Goal: Task Accomplishment & Management: Complete application form

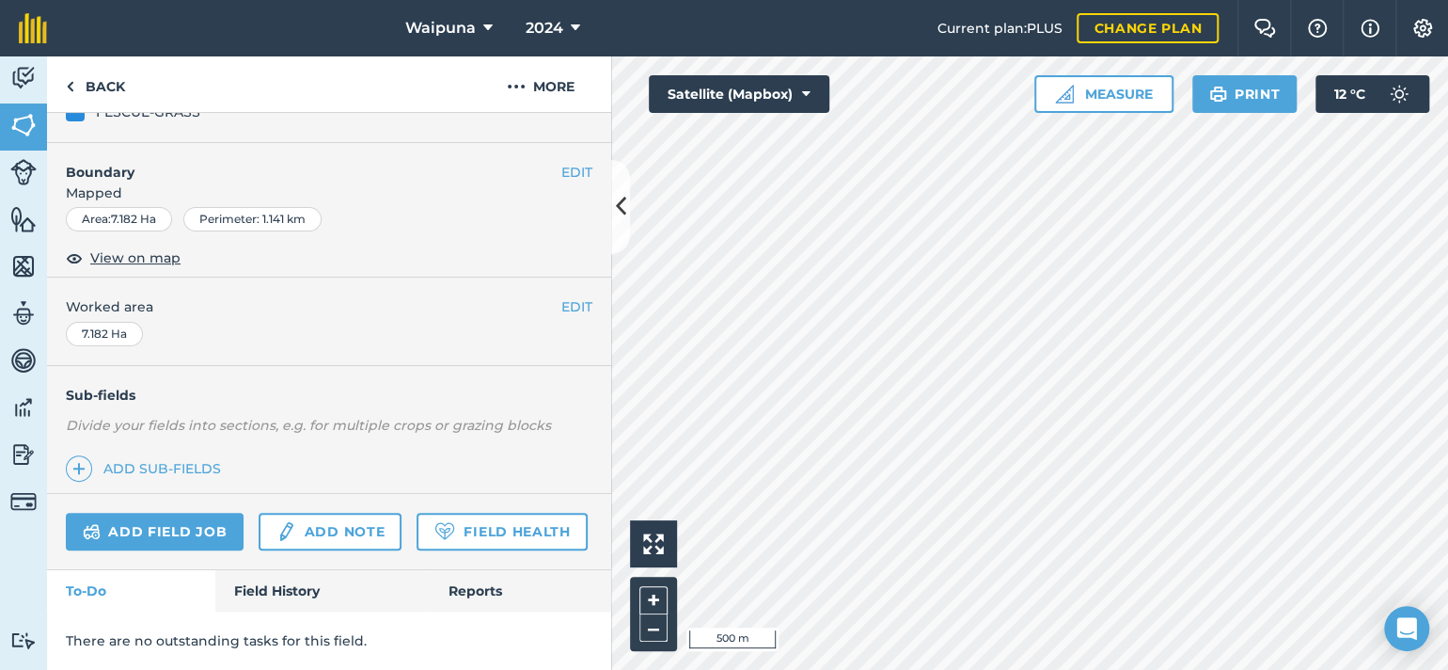
scroll to position [375, 0]
click at [193, 513] on link "Add field job" at bounding box center [155, 532] width 178 height 38
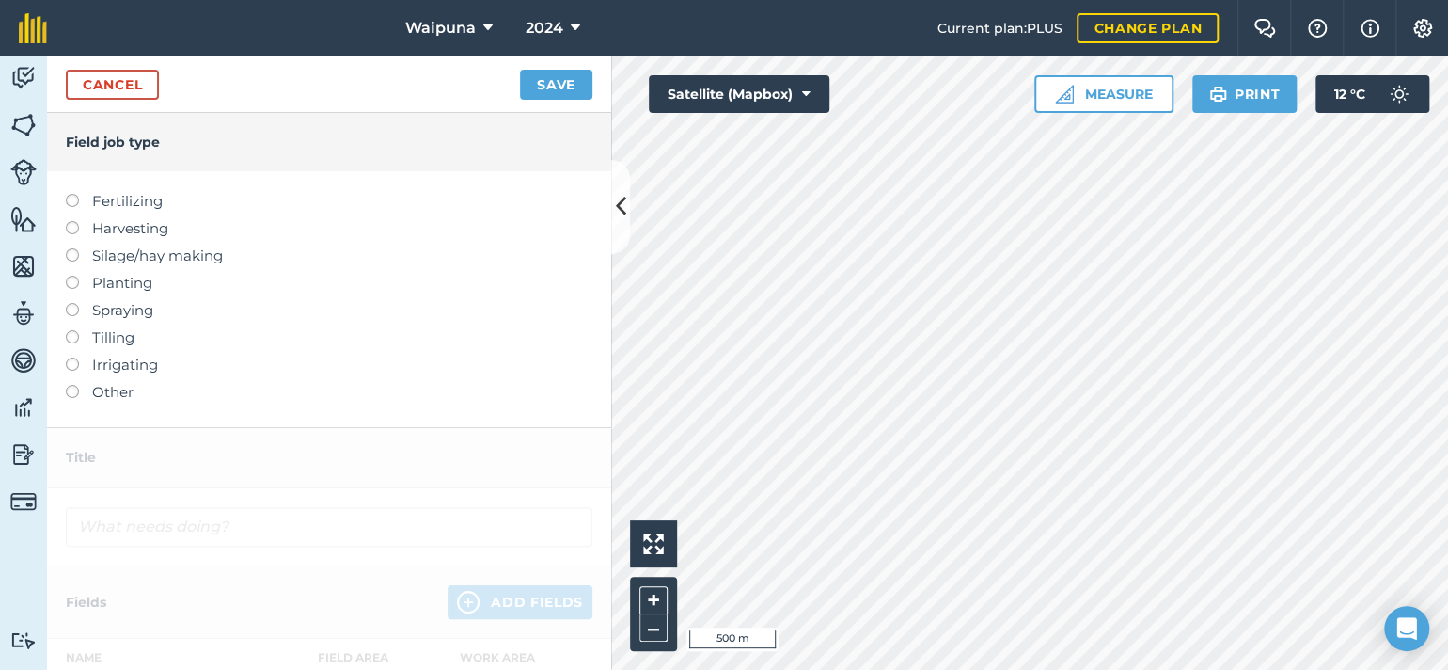
click at [113, 322] on label "Spraying" at bounding box center [329, 310] width 527 height 23
type input "Spraying"
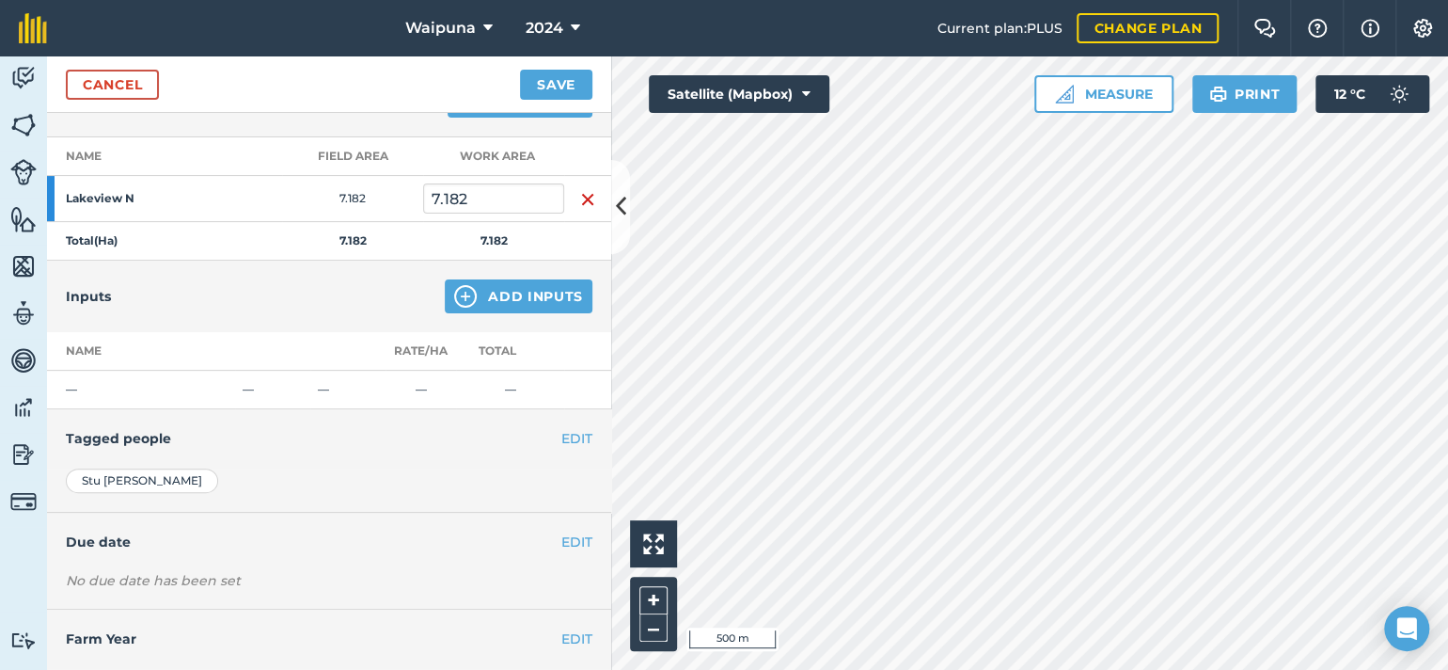
scroll to position [188, 0]
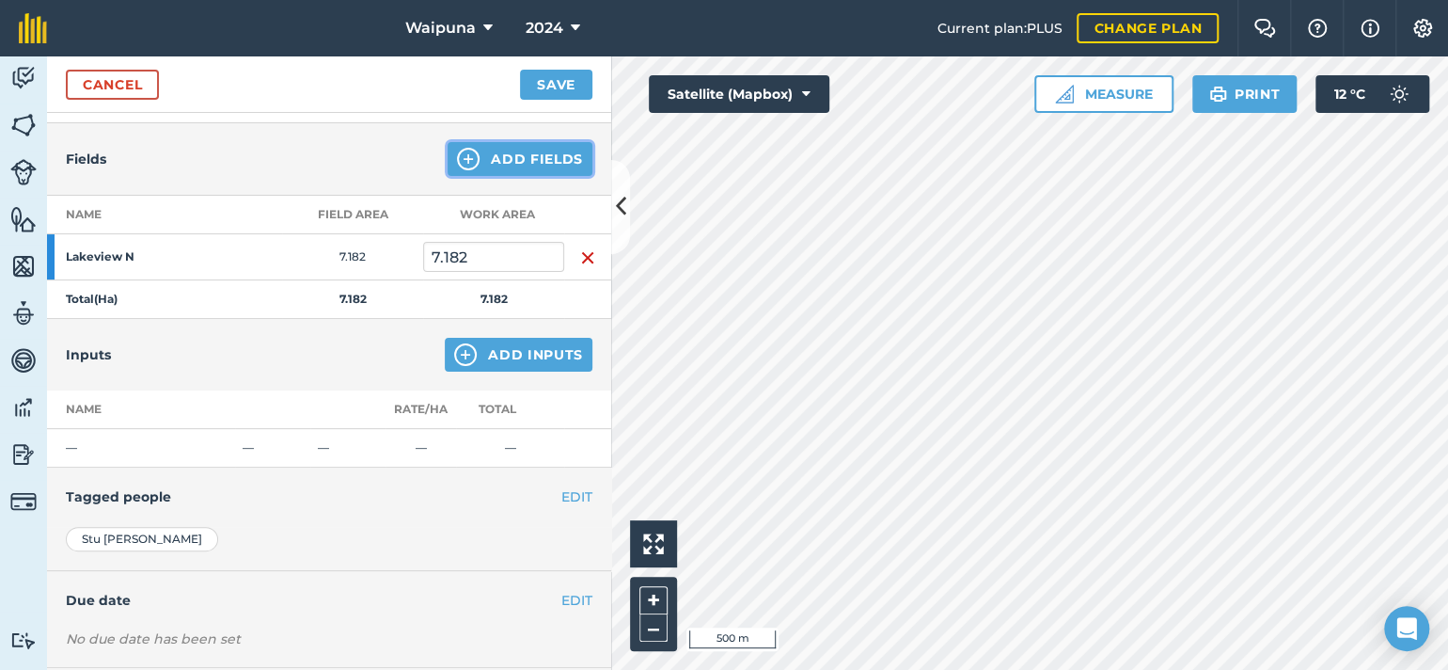
click at [508, 176] on button "Add Fields" at bounding box center [520, 159] width 145 height 34
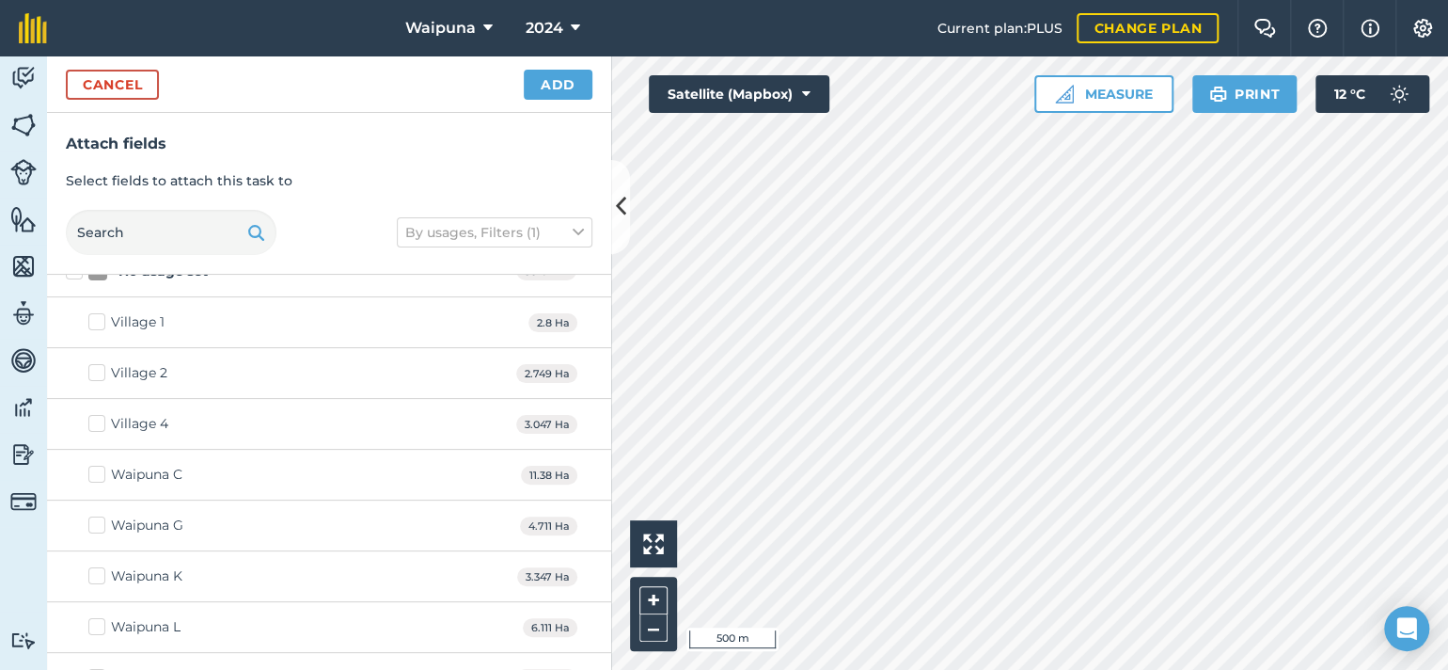
scroll to position [0, 0]
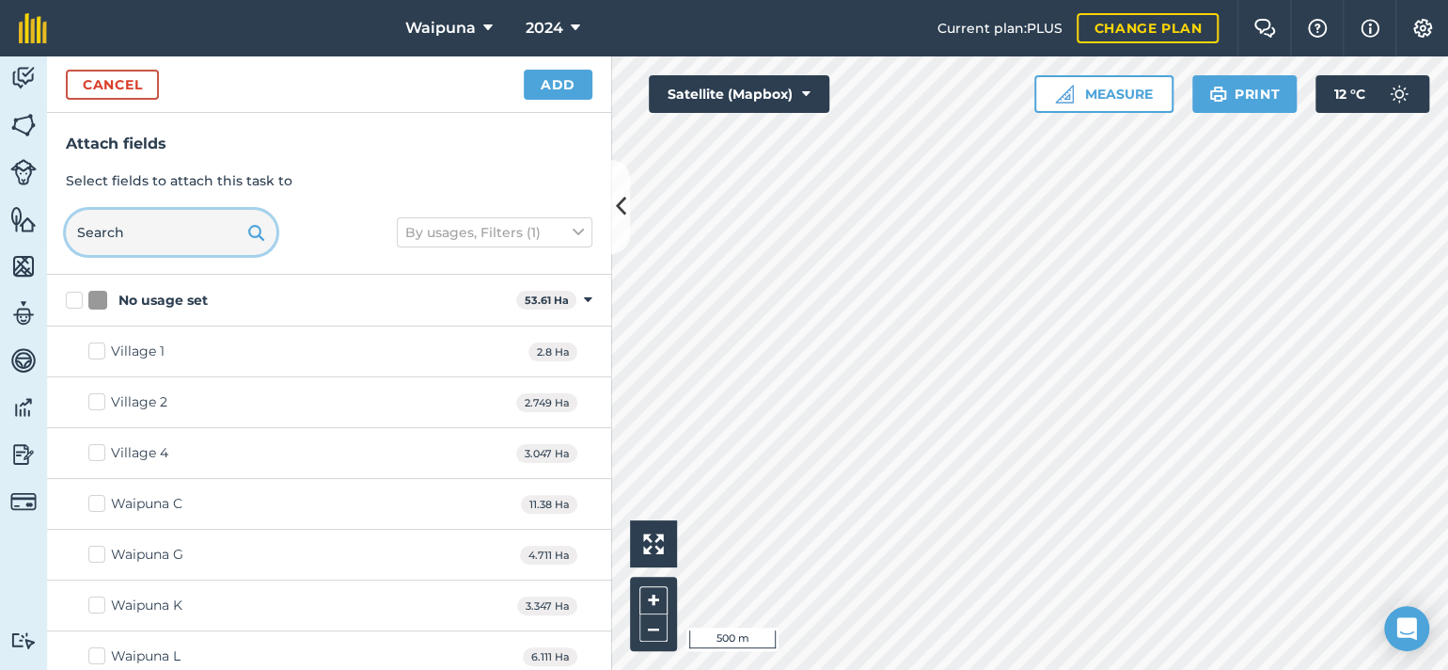
click at [147, 255] on input "text" at bounding box center [171, 232] width 211 height 45
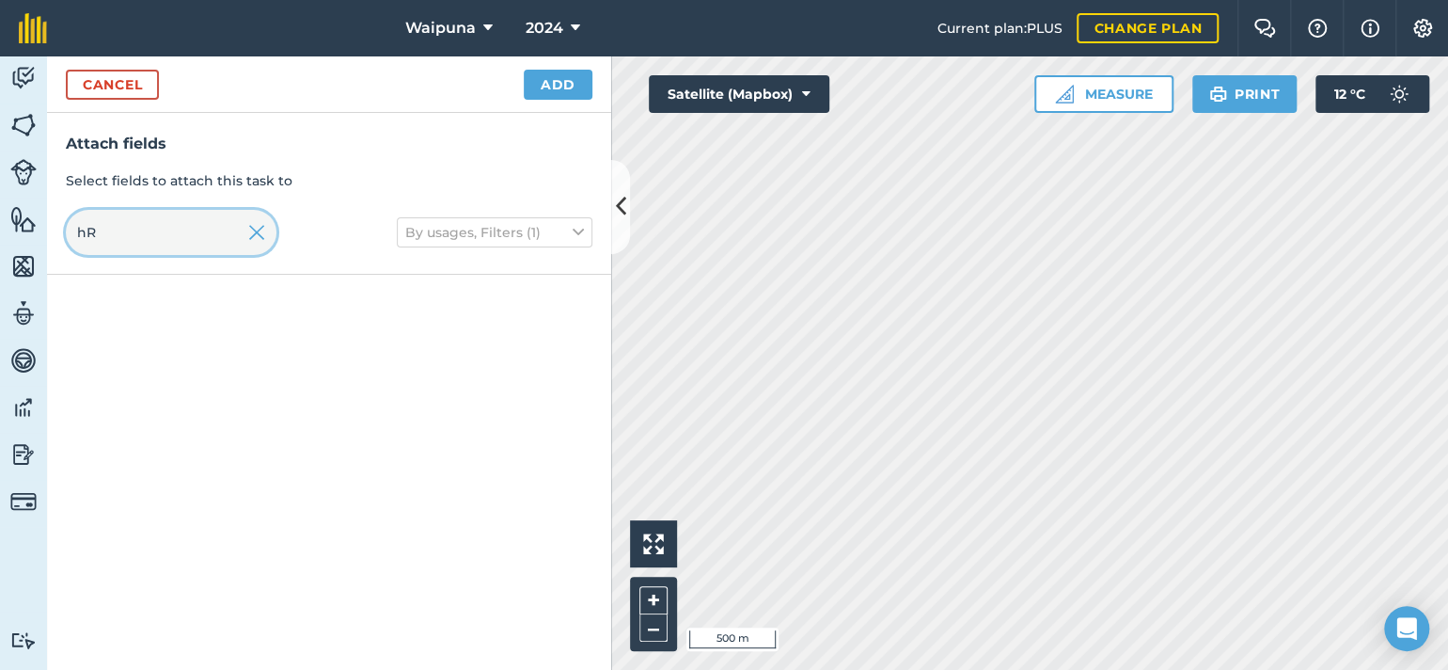
type input "h"
type input "[PERSON_NAME] e"
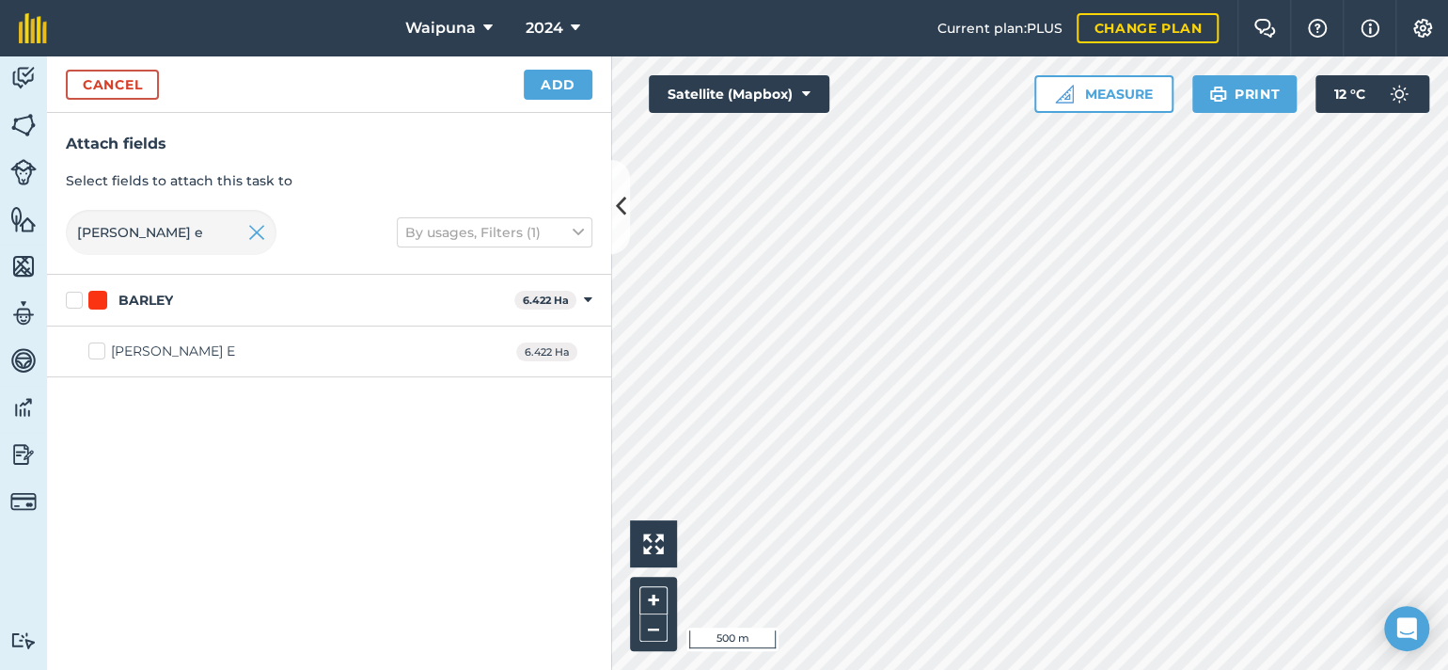
click at [165, 361] on div "[PERSON_NAME] E" at bounding box center [173, 351] width 124 height 20
click at [101, 354] on input "[PERSON_NAME] E" at bounding box center [94, 347] width 12 height 12
checkbox input "true"
click at [526, 100] on button "Add" at bounding box center [558, 85] width 69 height 30
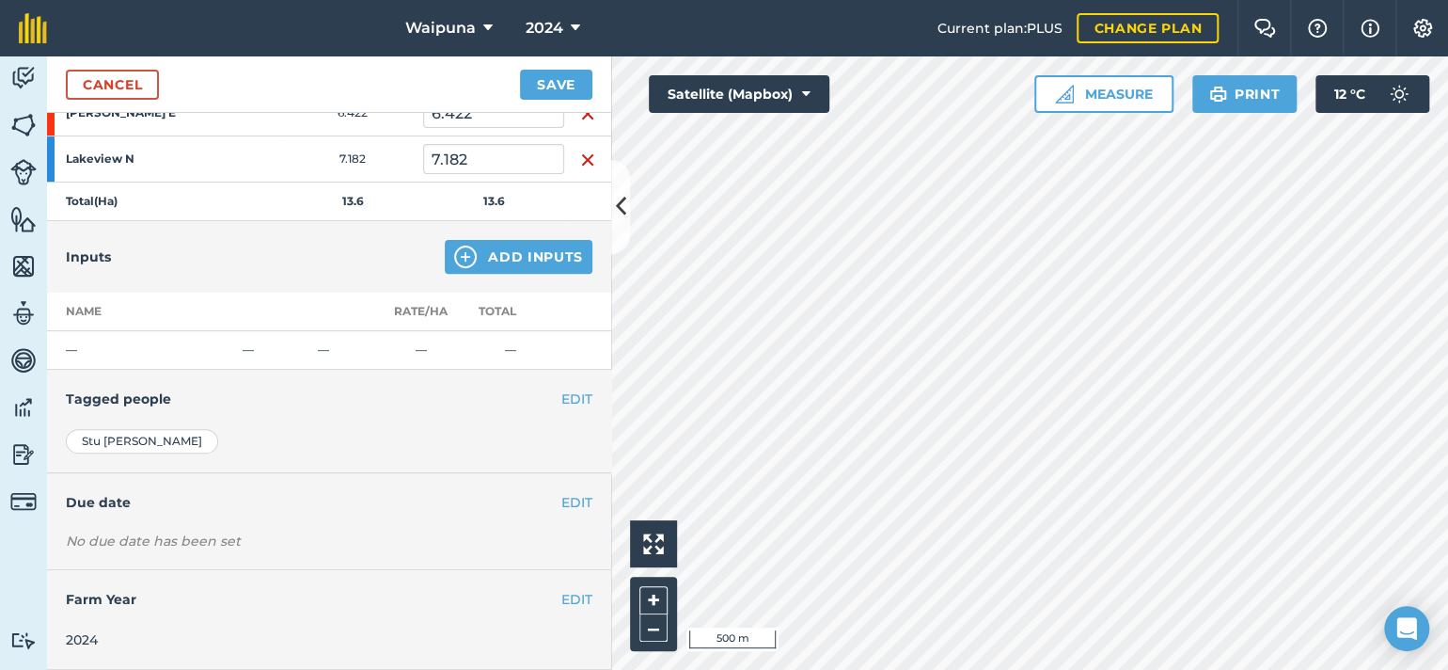
scroll to position [512, 0]
click at [452, 240] on button "Add Inputs" at bounding box center [519, 257] width 148 height 34
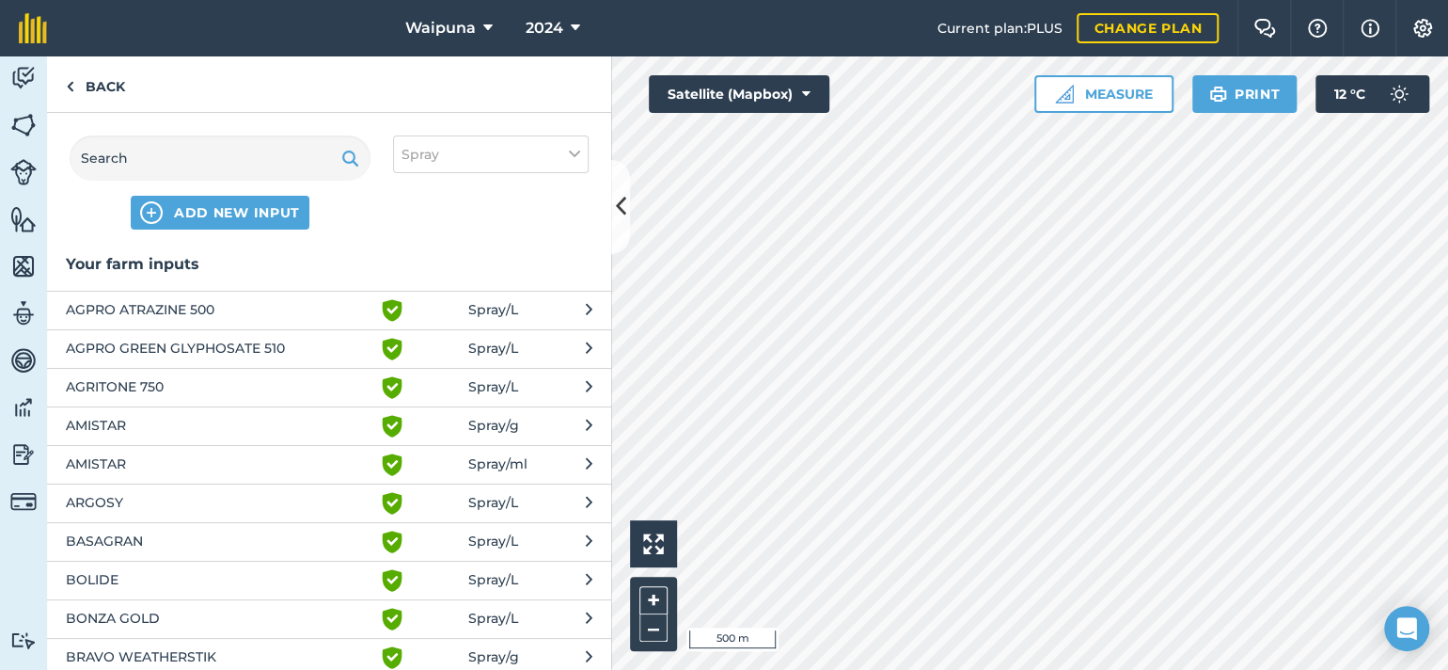
click at [215, 360] on span "AGPRO GREEN GLYPHOSATE 510" at bounding box center [220, 349] width 308 height 23
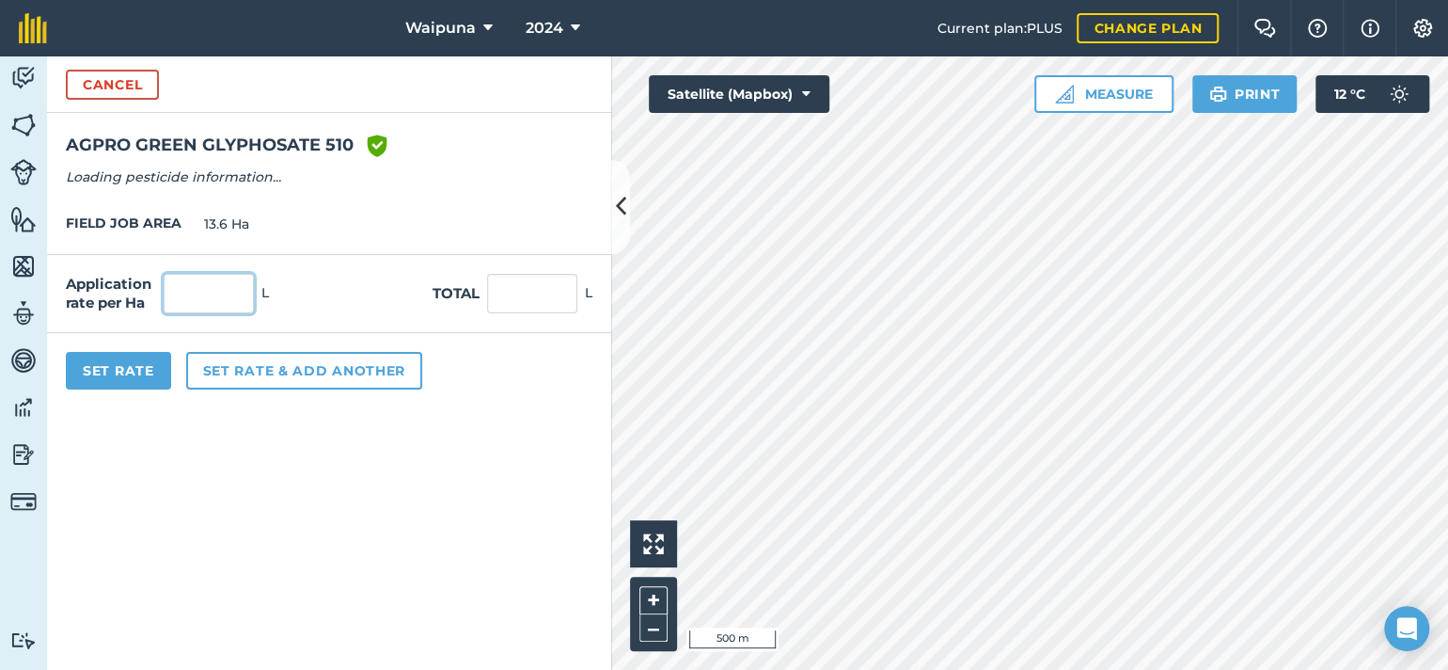
click at [229, 313] on input "text" at bounding box center [209, 294] width 90 height 40
click at [229, 313] on input "3" at bounding box center [209, 294] width 90 height 40
type input "4"
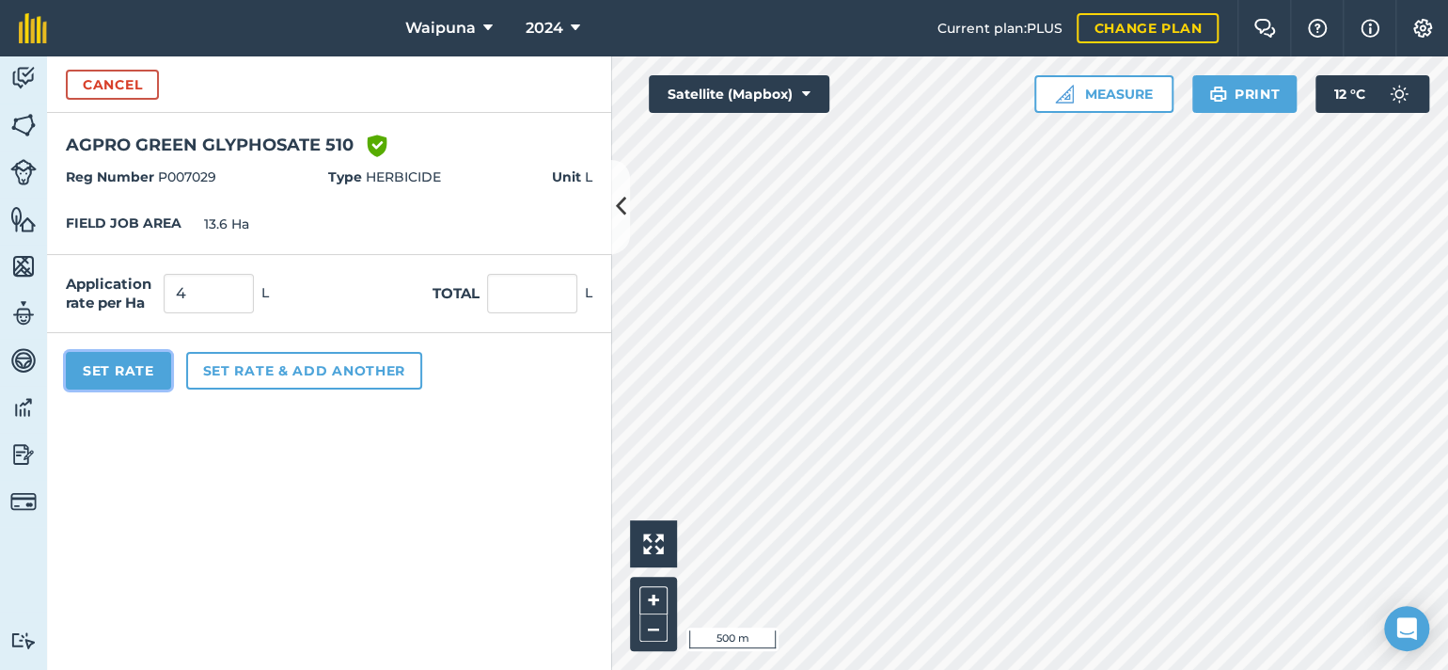
type input "54.4"
click at [166, 389] on button "Set Rate" at bounding box center [118, 371] width 105 height 38
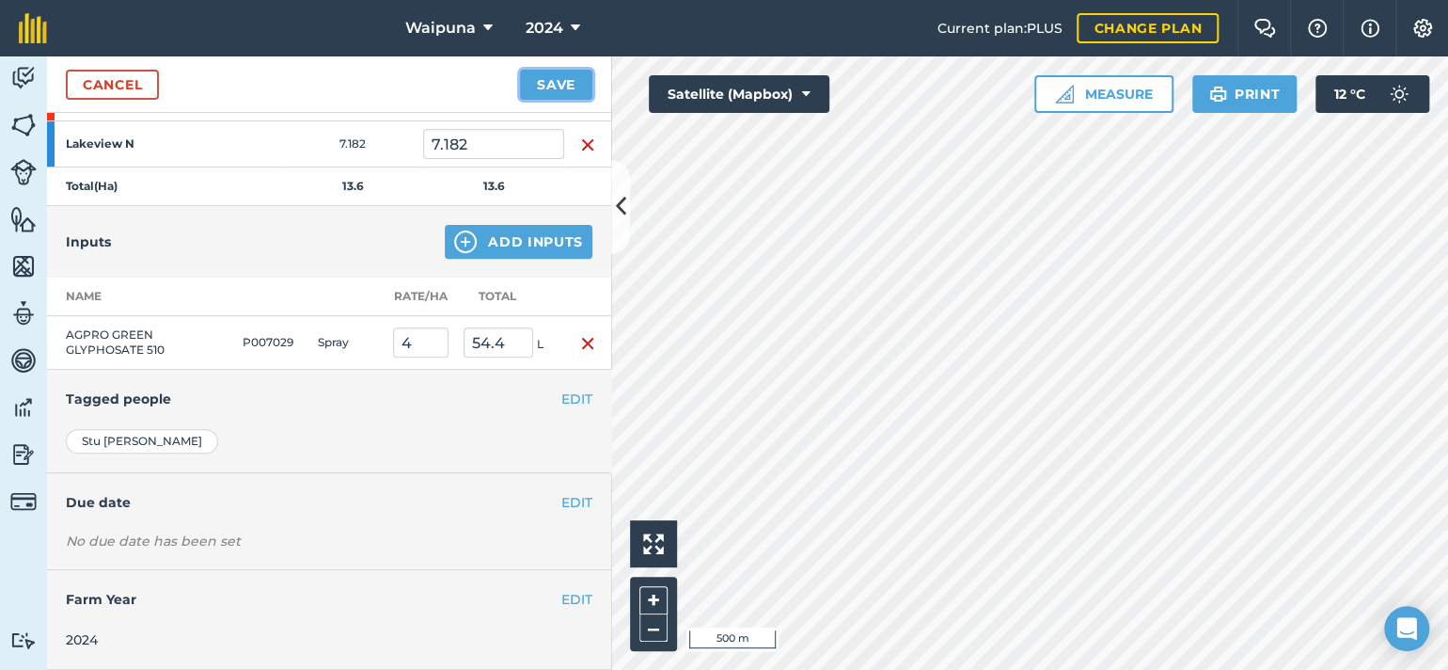
click at [547, 100] on button "Save" at bounding box center [556, 85] width 72 height 30
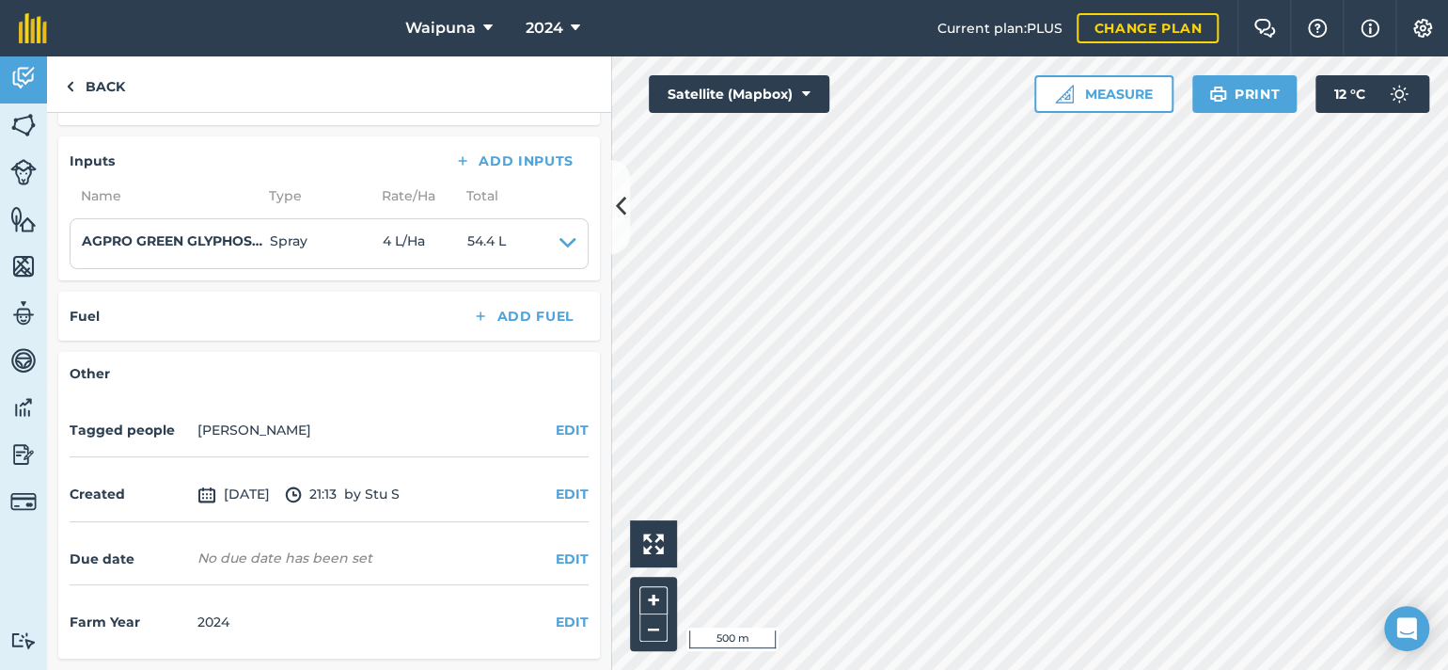
scroll to position [415, 0]
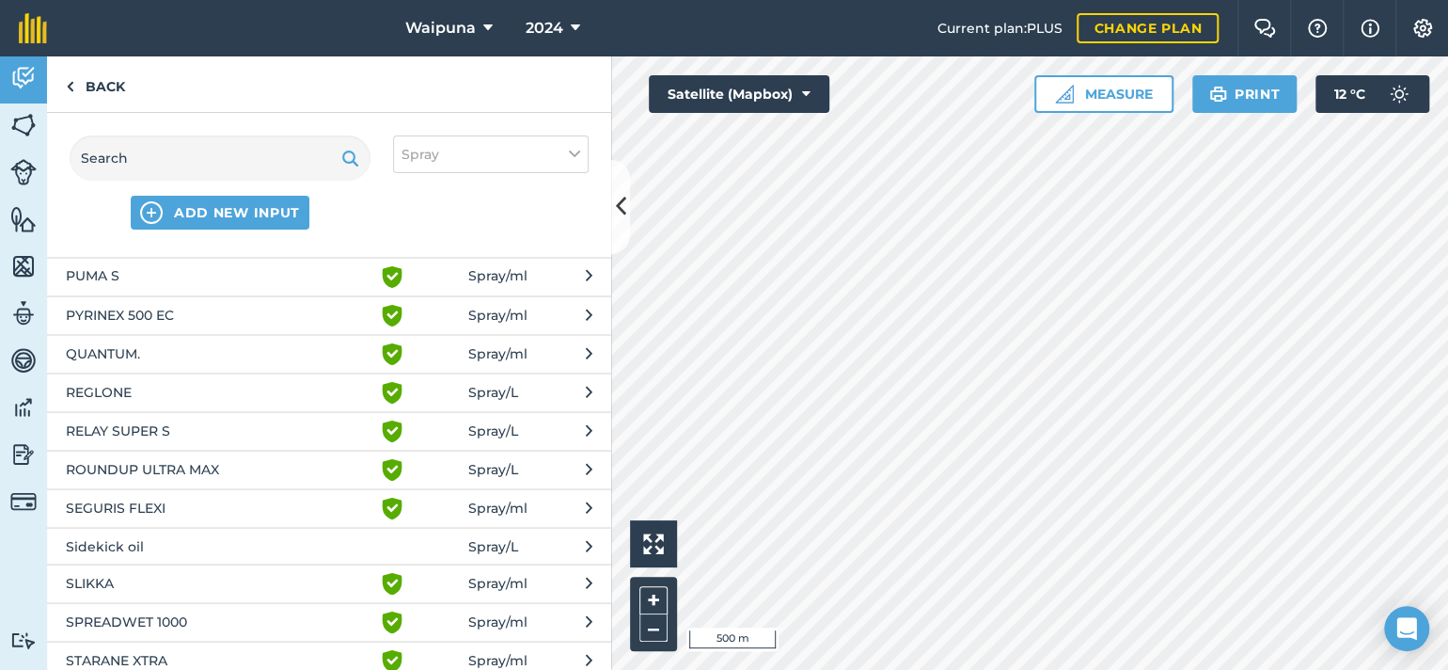
scroll to position [2163, 0]
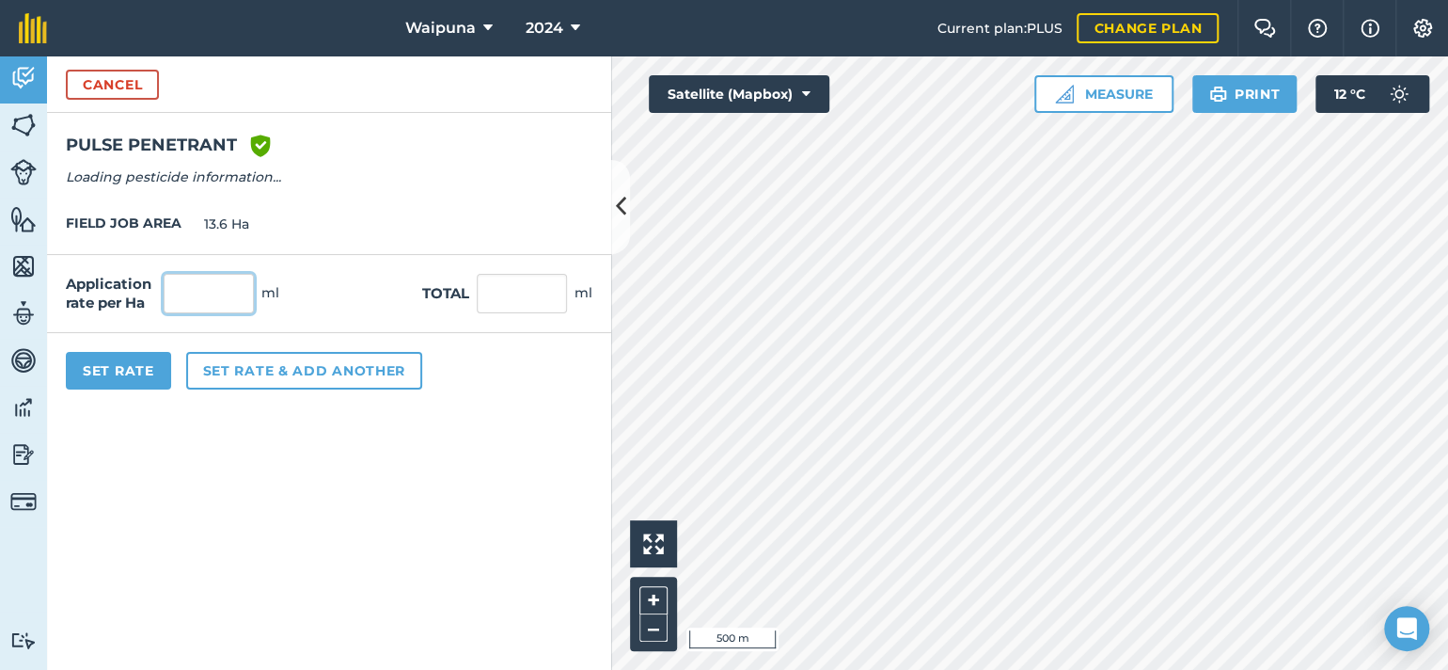
click at [243, 313] on input "text" at bounding box center [209, 294] width 90 height 40
type input "200"
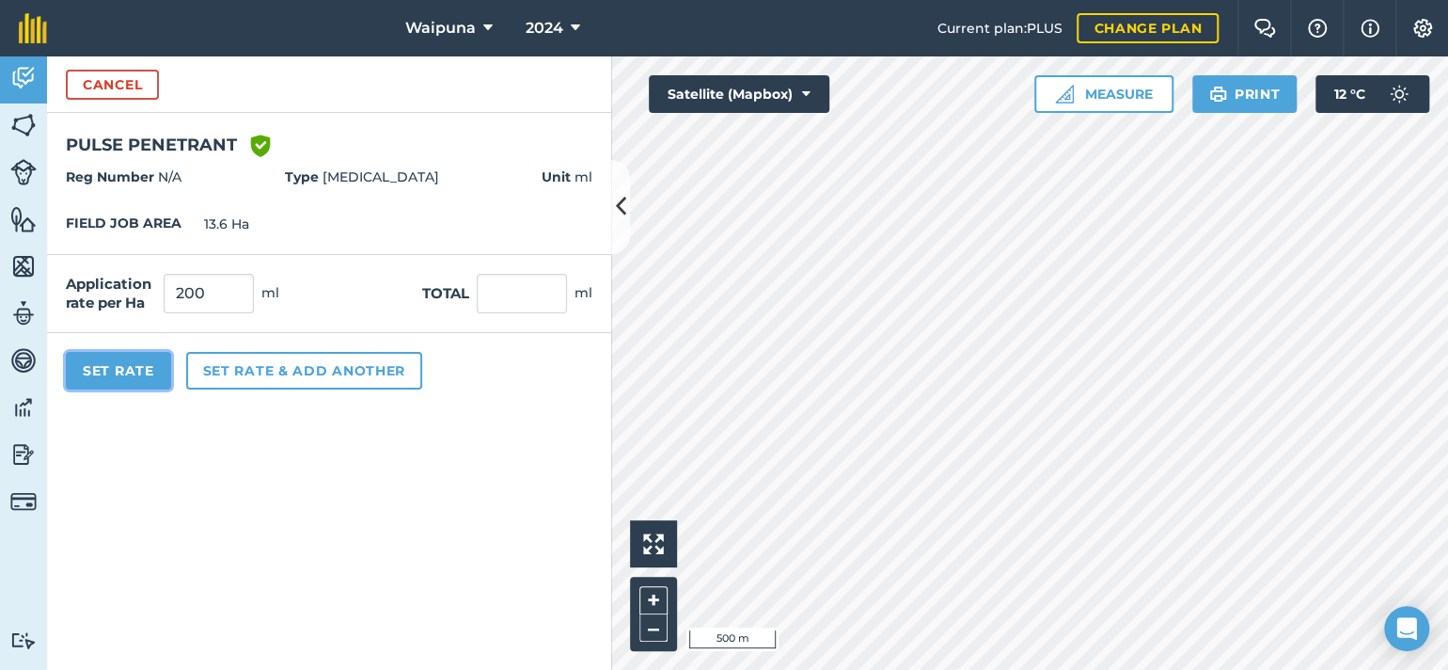
type input "2,720"
click at [159, 389] on button "Set Rate" at bounding box center [118, 371] width 105 height 38
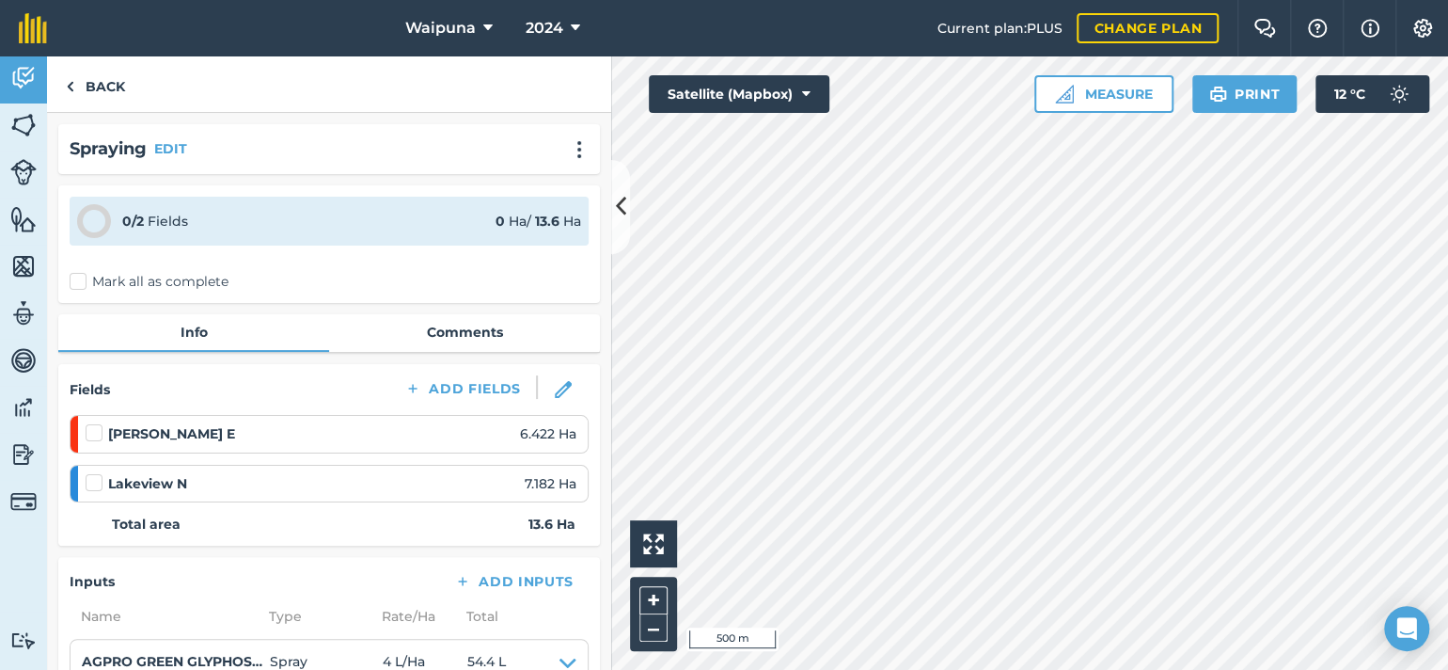
click at [87, 292] on label "Mark all as complete" at bounding box center [149, 282] width 159 height 20
click at [82, 284] on input "Mark all as complete" at bounding box center [76, 278] width 12 height 12
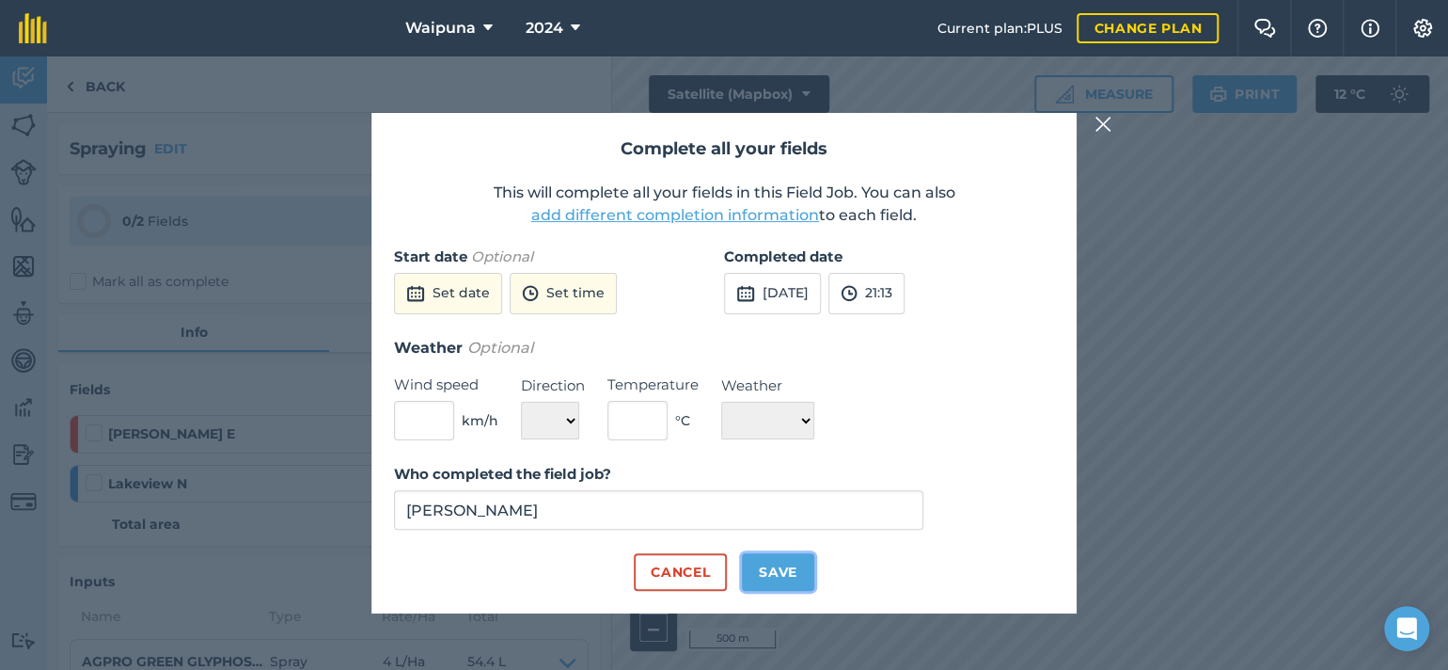
click at [814, 591] on button "Save" at bounding box center [778, 572] width 72 height 38
checkbox input "true"
